Goal: Check status: Check status

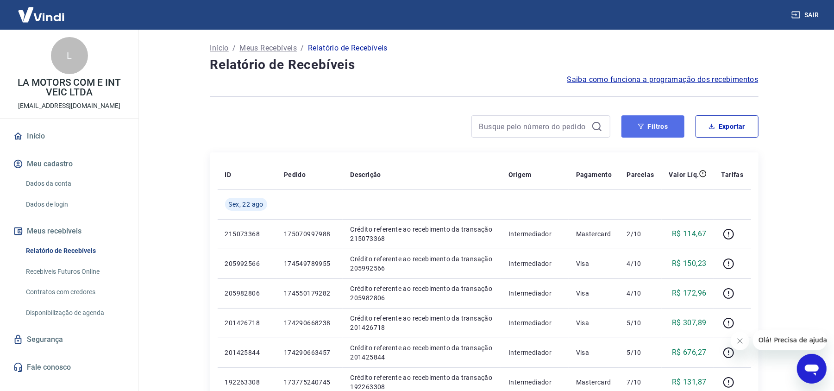
click at [674, 128] on button "Filtros" at bounding box center [653, 126] width 63 height 22
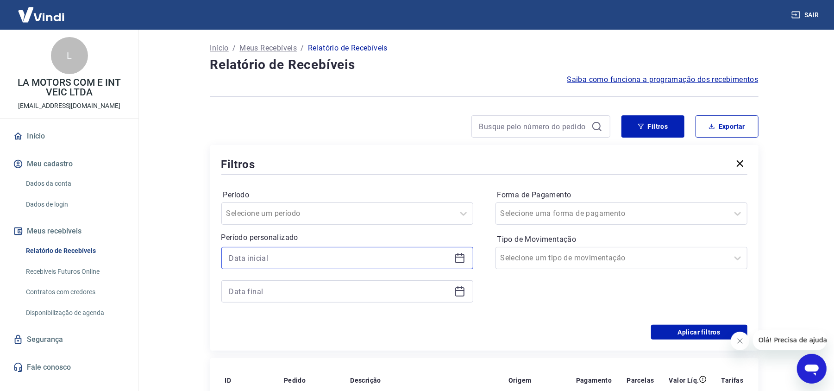
click at [336, 260] on input at bounding box center [339, 258] width 221 height 14
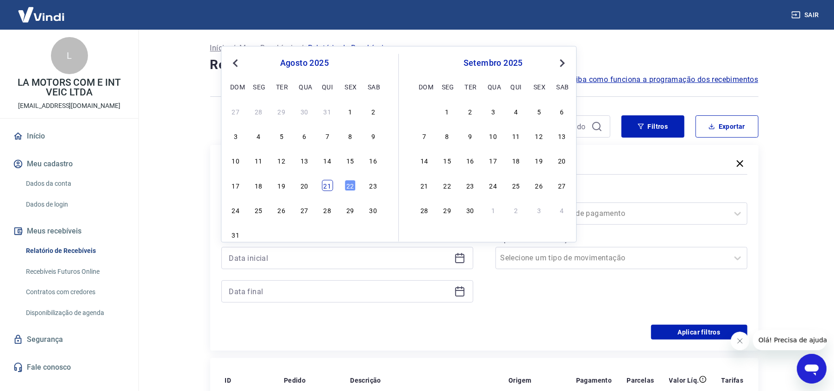
click at [328, 189] on div "21" at bounding box center [327, 185] width 11 height 11
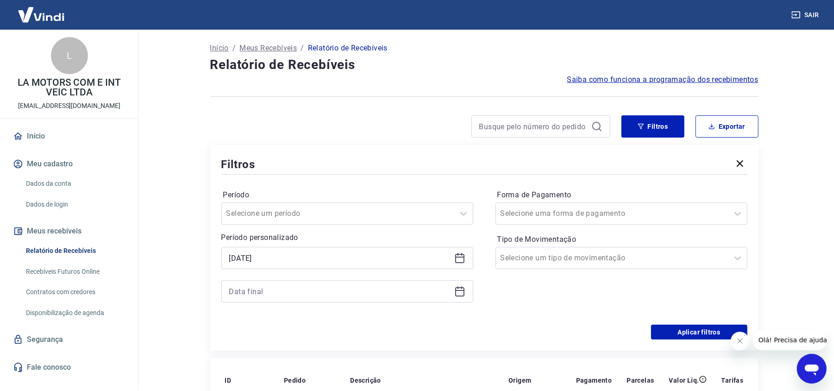
type input "[DATE]"
click at [458, 289] on icon at bounding box center [458, 287] width 1 height 3
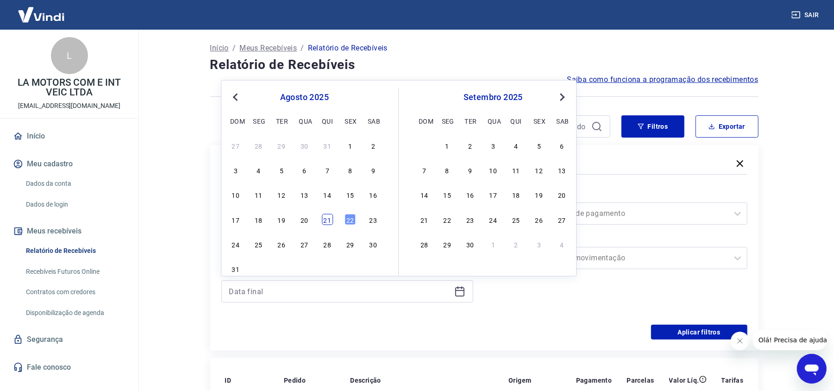
click at [329, 219] on div "21" at bounding box center [327, 219] width 11 height 11
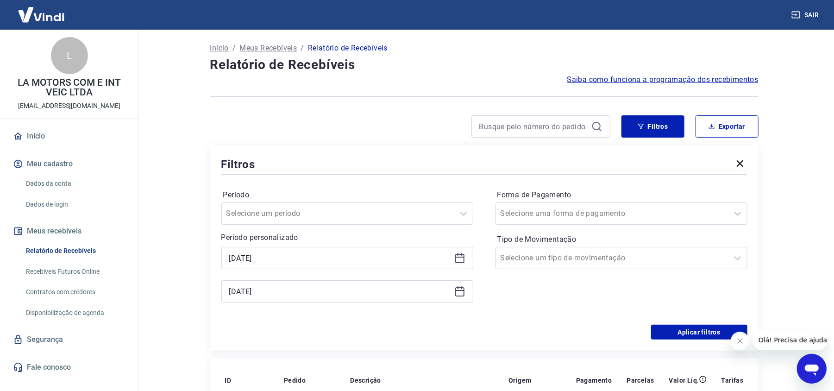
type input "[DATE]"
click at [662, 330] on button "Aplicar filtros" at bounding box center [699, 332] width 96 height 15
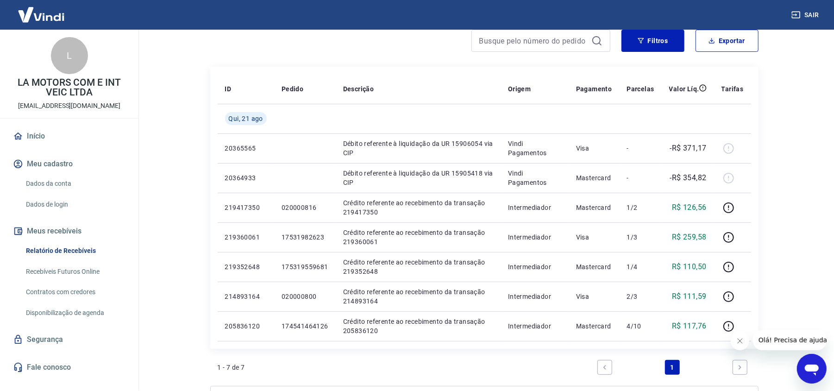
scroll to position [123, 0]
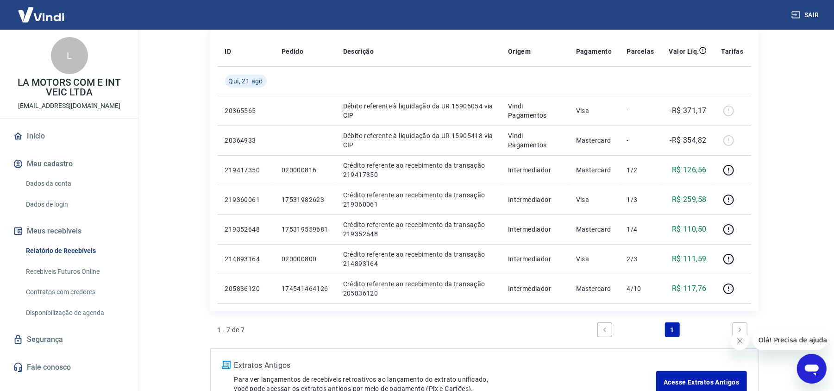
click at [787, 182] on main "Início / Meus Recebíveis / Relatório de Recebíveis Relatório de Recebíveis Saib…" at bounding box center [484, 86] width 700 height 361
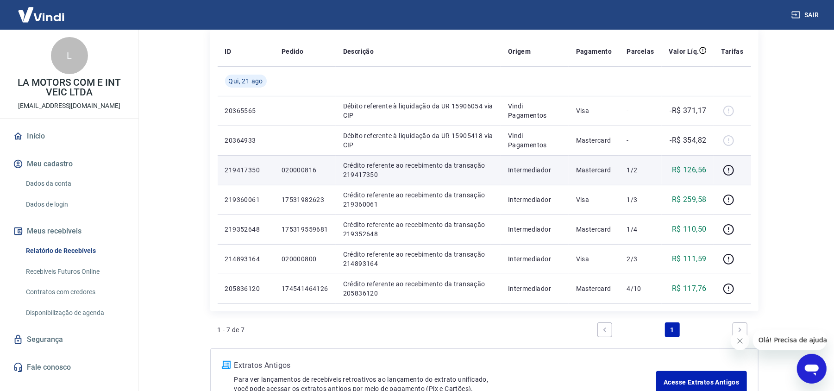
click at [296, 169] on p "020000816" at bounding box center [305, 169] width 47 height 9
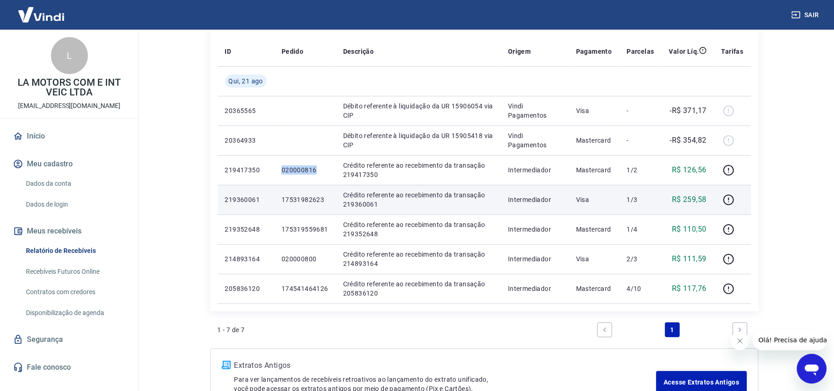
copy p "020000816"
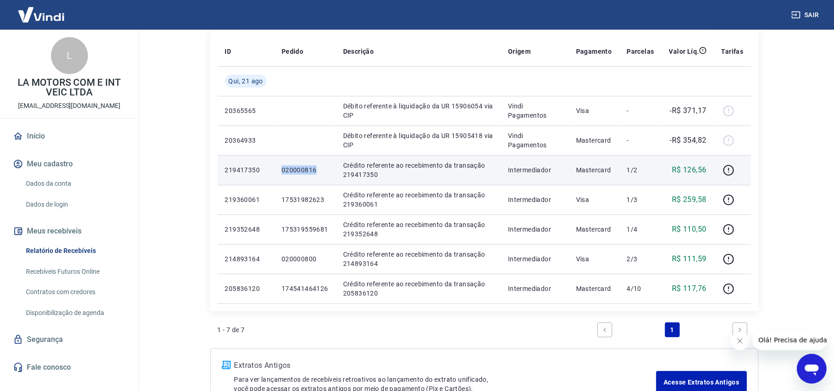
click at [304, 173] on p "020000816" at bounding box center [305, 169] width 47 height 9
click at [295, 167] on p "020000816" at bounding box center [305, 169] width 47 height 9
click at [301, 171] on p "020000816" at bounding box center [305, 169] width 47 height 9
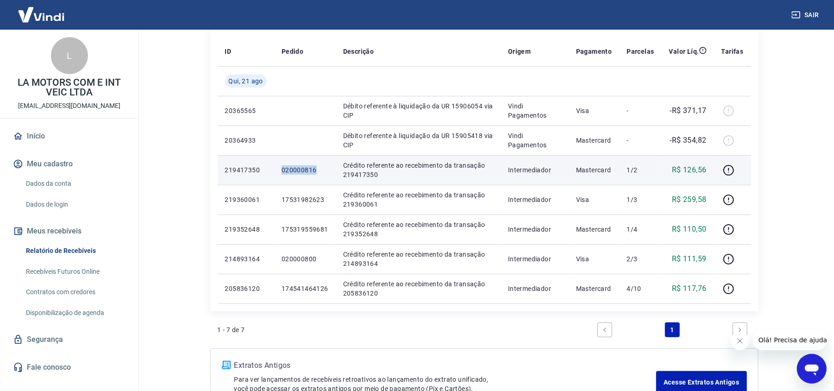
click at [301, 171] on p "020000816" at bounding box center [305, 169] width 47 height 9
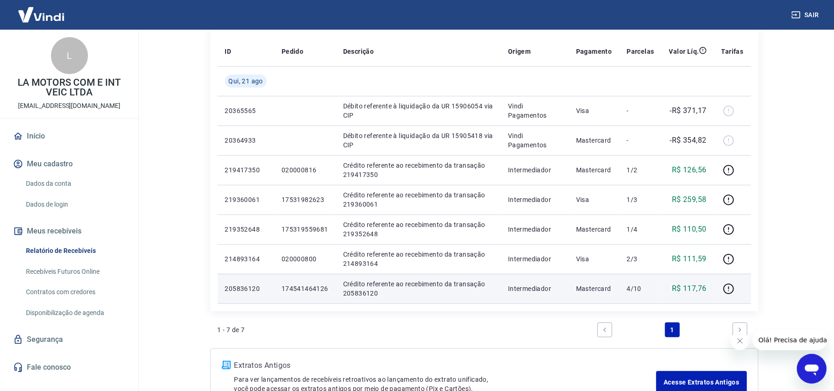
click at [310, 290] on p "174541464126" at bounding box center [305, 288] width 47 height 9
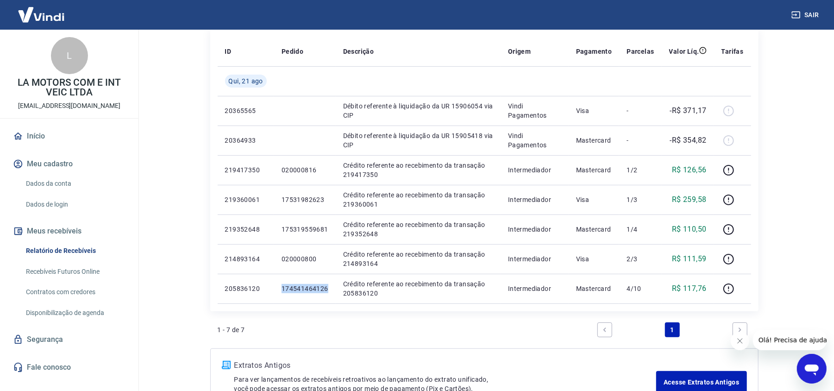
copy p "174541464126"
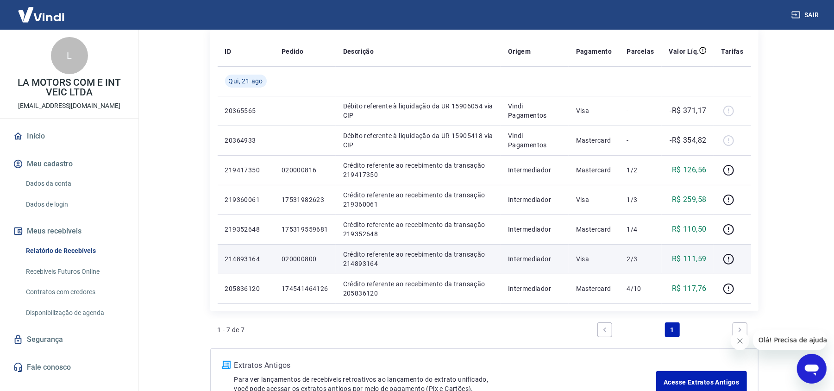
click at [305, 257] on p "020000800" at bounding box center [305, 258] width 47 height 9
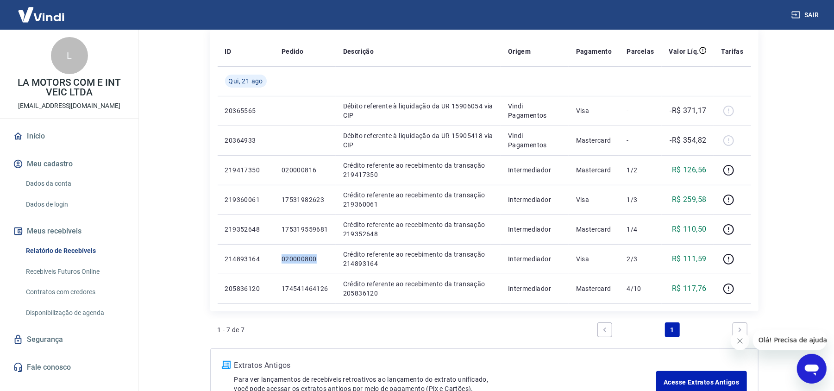
copy p "020000800"
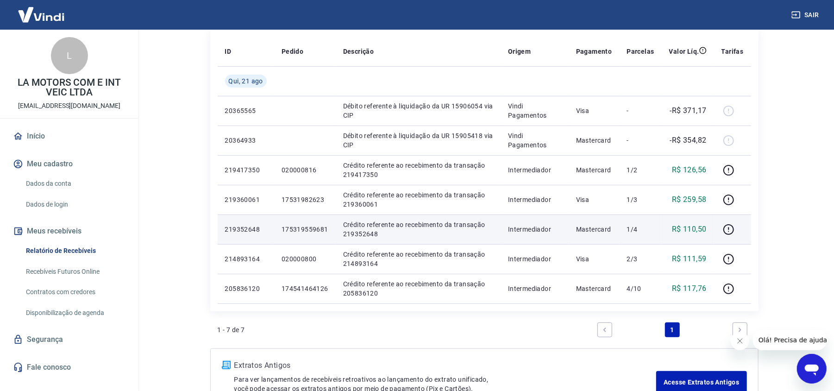
click at [315, 230] on p "175319559681" at bounding box center [305, 229] width 47 height 9
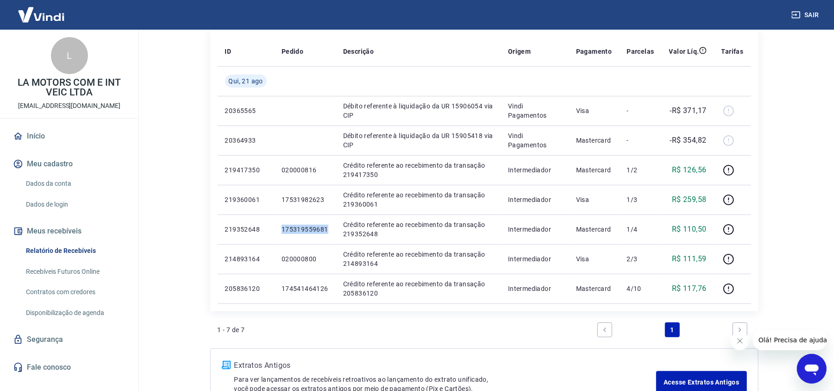
copy p "175319559681"
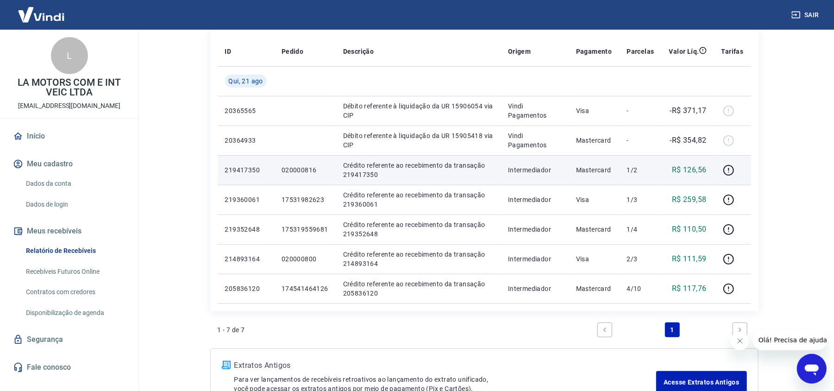
click at [306, 169] on p "020000816" at bounding box center [305, 169] width 47 height 9
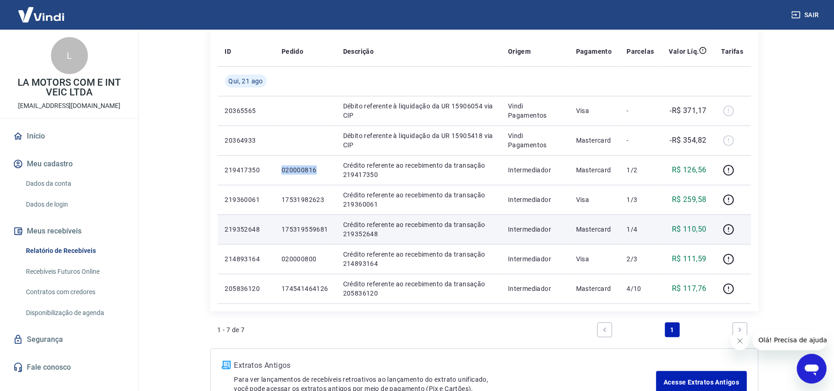
copy p "020000816"
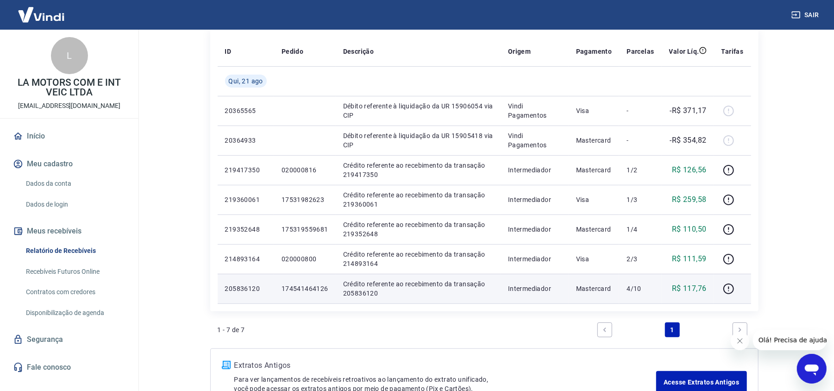
click at [294, 293] on td "174541464126" at bounding box center [305, 289] width 62 height 30
click at [298, 286] on p "174541464126" at bounding box center [305, 288] width 47 height 9
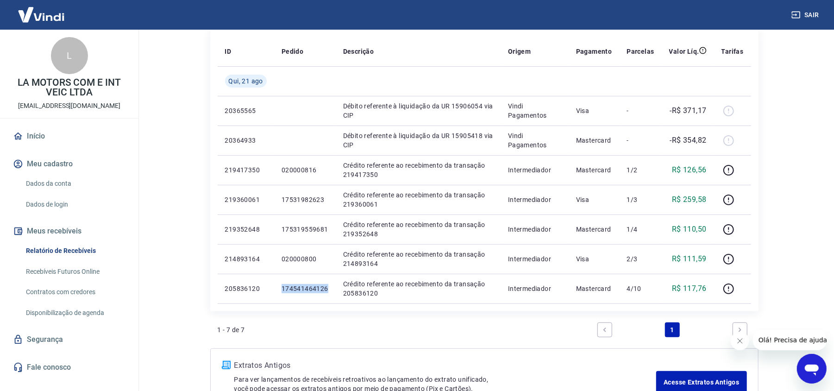
copy p "174541464126"
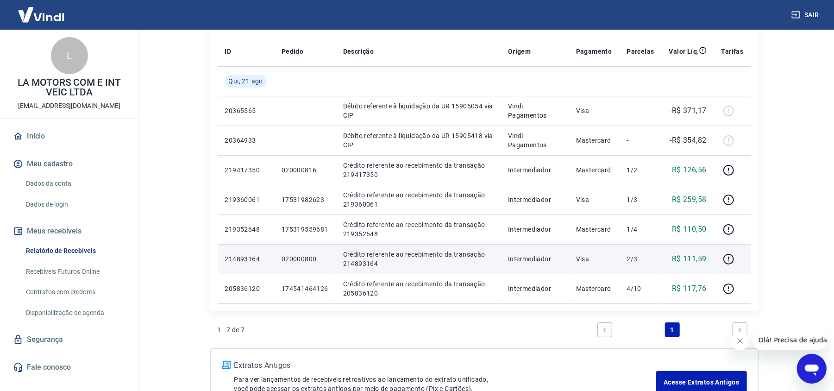
click at [300, 260] on p "020000800" at bounding box center [305, 258] width 47 height 9
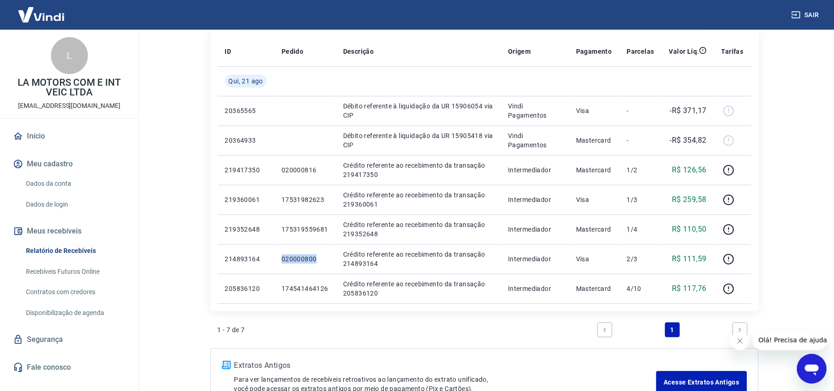
copy p "020000800"
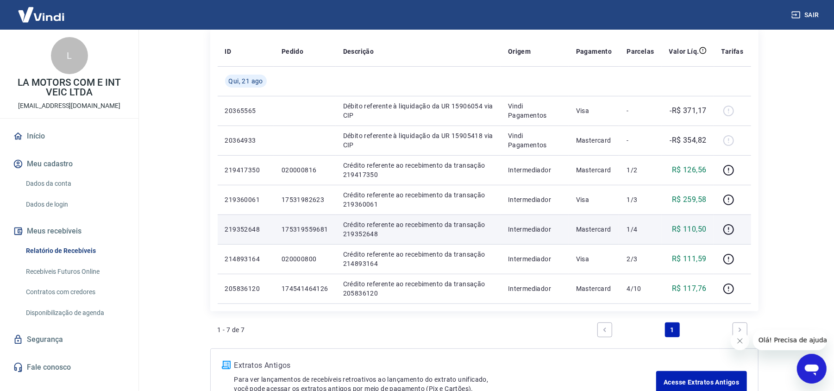
click at [303, 231] on p "175319559681" at bounding box center [305, 229] width 47 height 9
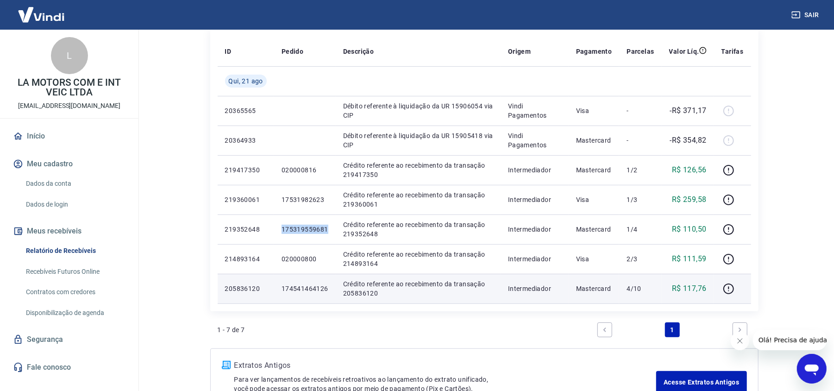
copy p "175319559681"
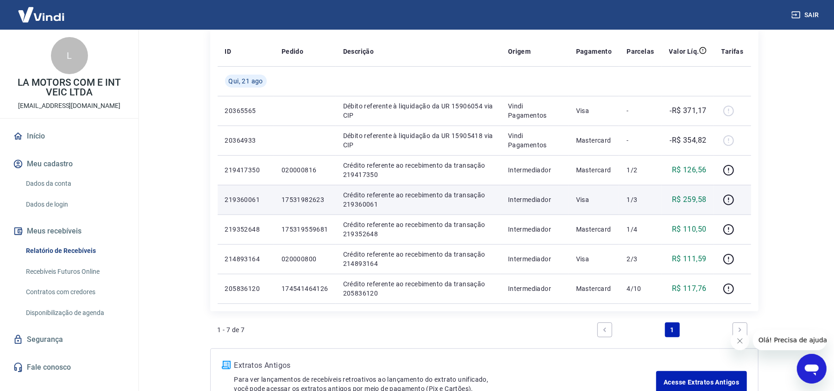
click at [320, 201] on p "17531982623" at bounding box center [305, 199] width 47 height 9
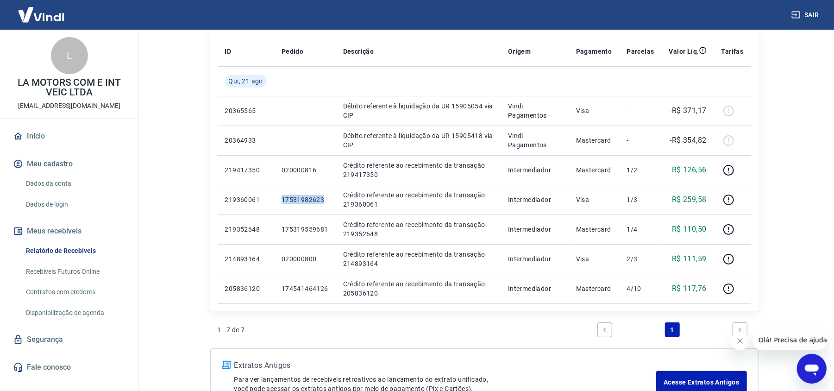
copy p "17531982623"
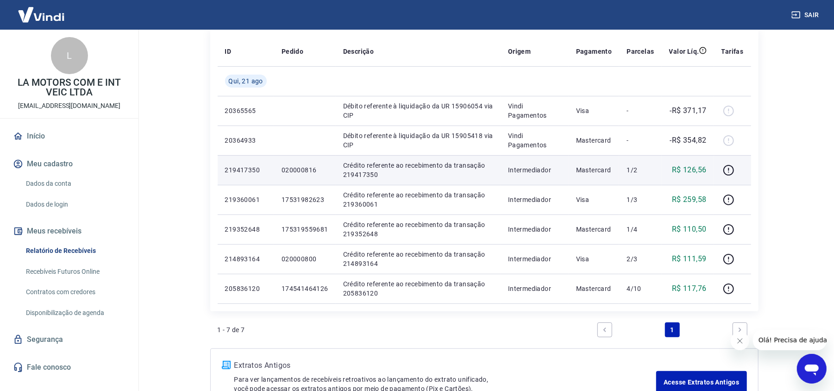
click at [300, 170] on p "020000816" at bounding box center [305, 169] width 47 height 9
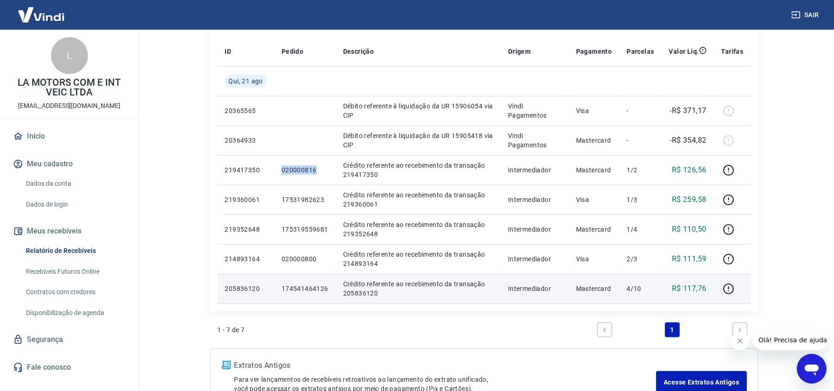
copy p "020000816"
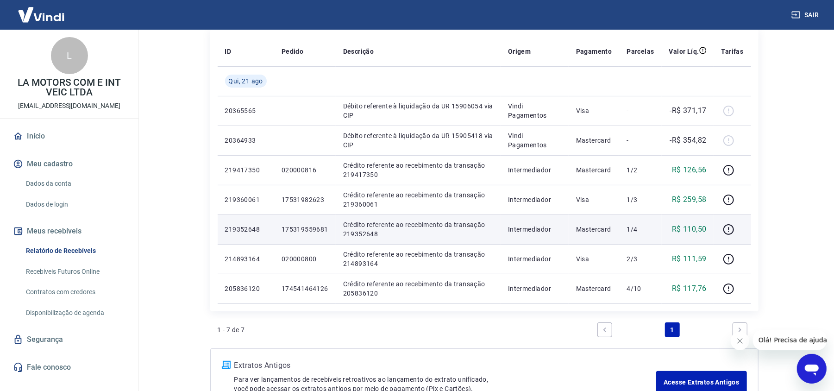
click at [360, 227] on p "Crédito referente ao recebimento da transação 219352648" at bounding box center [418, 229] width 150 height 19
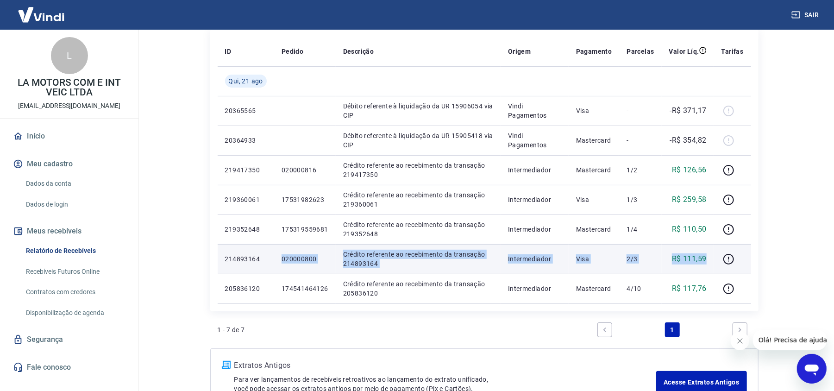
drag, startPoint x: 710, startPoint y: 258, endPoint x: 259, endPoint y: 260, distance: 450.2
click at [259, 260] on tr "214893164 020000800 Crédito referente ao recebimento da transação 214893164 Int…" at bounding box center [485, 259] width 534 height 30
click at [644, 264] on td "2/3" at bounding box center [640, 259] width 42 height 30
drag, startPoint x: 641, startPoint y: 259, endPoint x: 221, endPoint y: 258, distance: 419.7
click at [221, 258] on tr "214893164 020000800 Crédito referente ao recebimento da transação 214893164 Int…" at bounding box center [485, 259] width 534 height 30
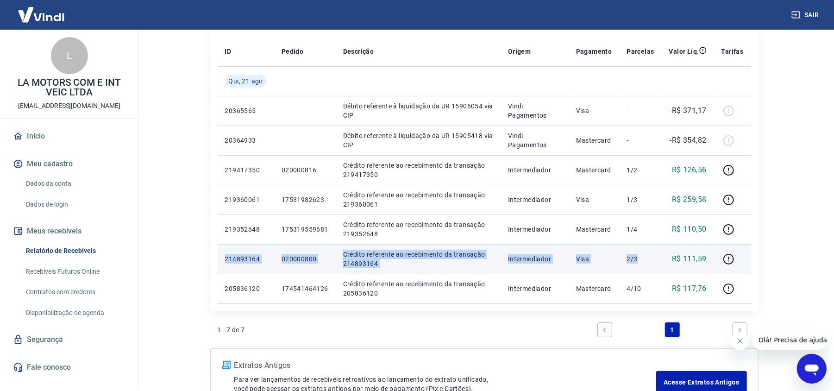
click at [442, 263] on p "Crédito referente ao recebimento da transação 214893164" at bounding box center [418, 259] width 150 height 19
drag, startPoint x: 712, startPoint y: 261, endPoint x: 304, endPoint y: 262, distance: 408.1
click at [304, 262] on tr "214893164 020000800 Crédito referente ao recebimento da transação 214893164 Int…" at bounding box center [485, 259] width 534 height 30
click at [352, 271] on td "Crédito referente ao recebimento da transação 214893164" at bounding box center [418, 259] width 165 height 30
drag, startPoint x: 715, startPoint y: 269, endPoint x: 227, endPoint y: 262, distance: 488.7
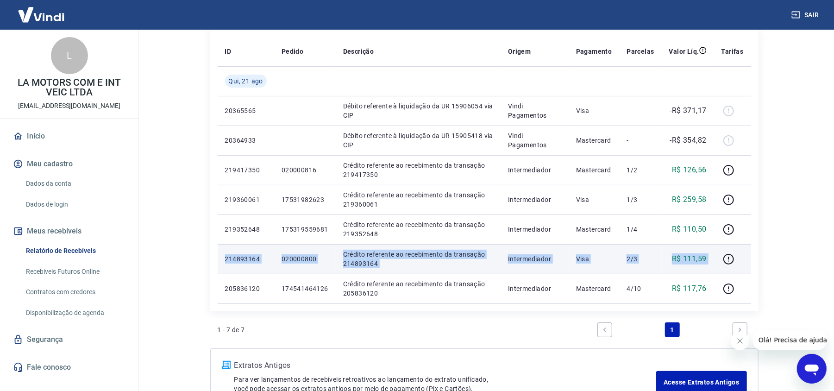
click at [227, 262] on tr "214893164 020000800 Crédito referente ao recebimento da transação 214893164 Int…" at bounding box center [485, 259] width 534 height 30
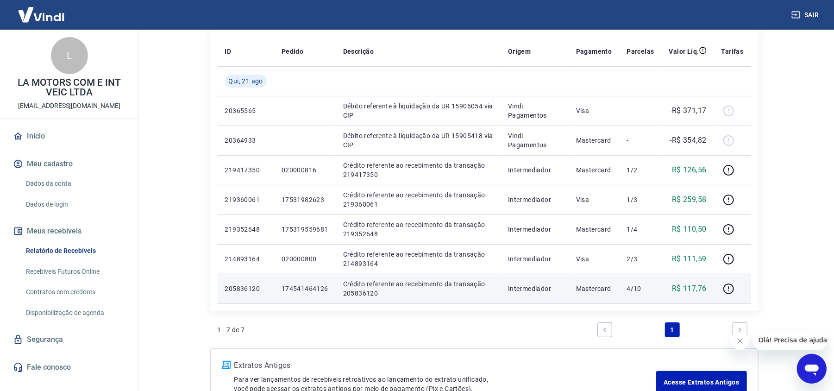
click at [440, 279] on p "Crédito referente ao recebimento da transação 205836120" at bounding box center [418, 288] width 150 height 19
